Goal: Find contact information: Find contact information

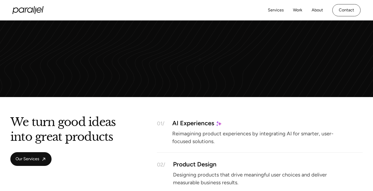
scroll to position [501, 0]
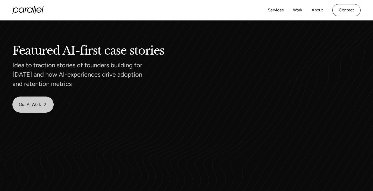
click at [25, 103] on link "Our AI Work" at bounding box center [33, 105] width 41 height 16
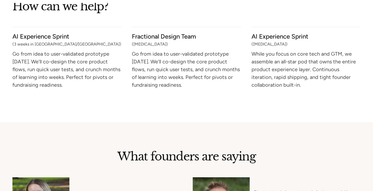
scroll to position [2108, 0]
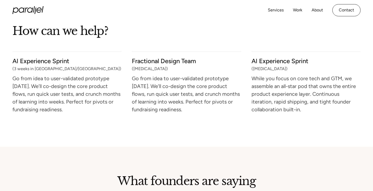
click at [139, 70] on p "(Retainer)" at bounding box center [186, 69] width 109 height 3
click at [111, 88] on p "Go from idea to user-validated prototype in 3 weeks. We’ll co-design the core p…" at bounding box center [66, 94] width 109 height 35
click at [139, 65] on li "Fractional Design Team (Retainer) Go from idea to user-validated prototype in 3…" at bounding box center [186, 85] width 109 height 66
click at [146, 61] on h2 "Fractional Design Team" at bounding box center [186, 60] width 109 height 5
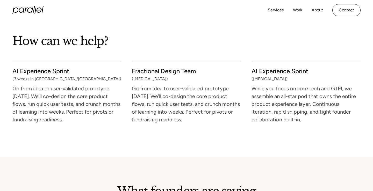
scroll to position [2092, 0]
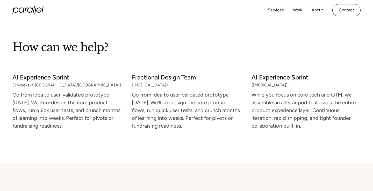
click at [257, 86] on p "(Retainer)" at bounding box center [305, 85] width 109 height 3
click at [229, 107] on p "Go from idea to user-validated prototype in 3 weeks. We’ll co-design the core p…" at bounding box center [186, 110] width 109 height 35
click at [208, 100] on p "Go from idea to user-validated prototype in 3 weeks. We’ll co-design the core p…" at bounding box center [186, 110] width 109 height 35
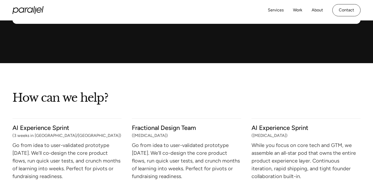
scroll to position [1856, 0]
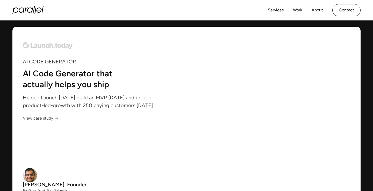
click at [28, 17] on div "Services Work About Careers Contact LinkedIn Twitter (X)" at bounding box center [186, 10] width 348 height 20
click at [28, 12] on icon "home" at bounding box center [30, 10] width 6 height 5
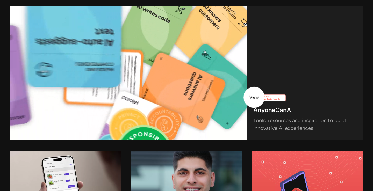
scroll to position [1545, 0]
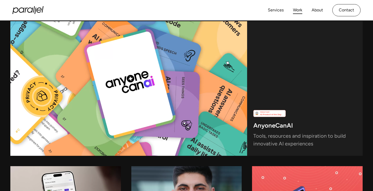
click at [293, 9] on link "Work" at bounding box center [297, 10] width 9 height 8
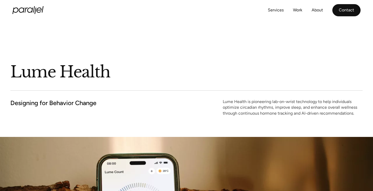
click at [340, 5] on link "Contact" at bounding box center [346, 10] width 28 height 12
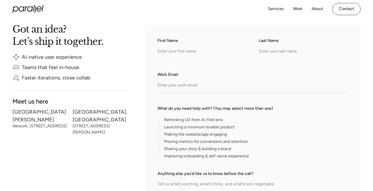
scroll to position [91, 0]
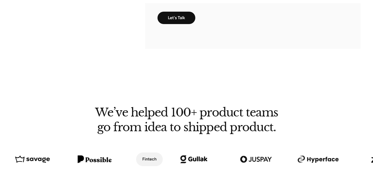
click at [149, 99] on div at bounding box center [186, 92] width 373 height 29
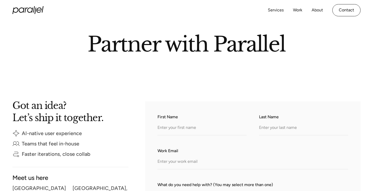
scroll to position [62, 0]
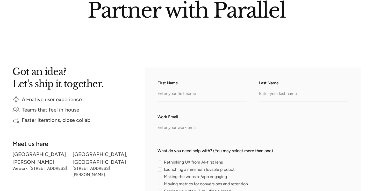
click at [65, 99] on div "AI-native user experience" at bounding box center [52, 100] width 60 height 4
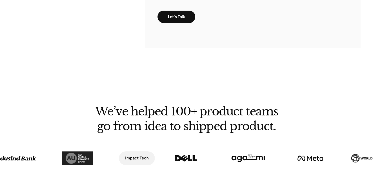
scroll to position [374, 0]
